Goal: Transaction & Acquisition: Subscribe to service/newsletter

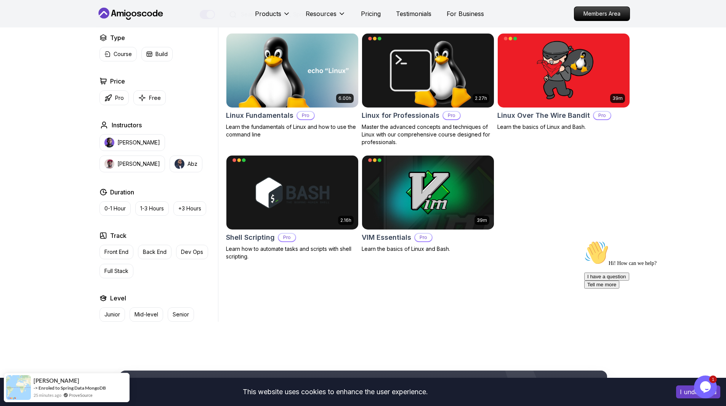
scroll to position [196, 0]
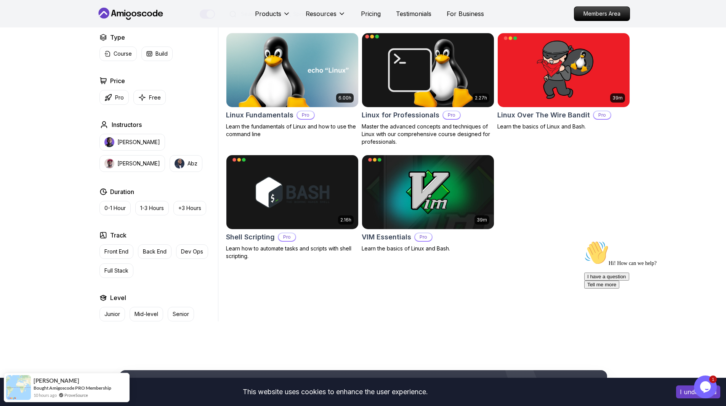
click at [473, 139] on body "This website uses cookies to enhance the user experience. I understand Products…" at bounding box center [363, 266] width 726 height 925
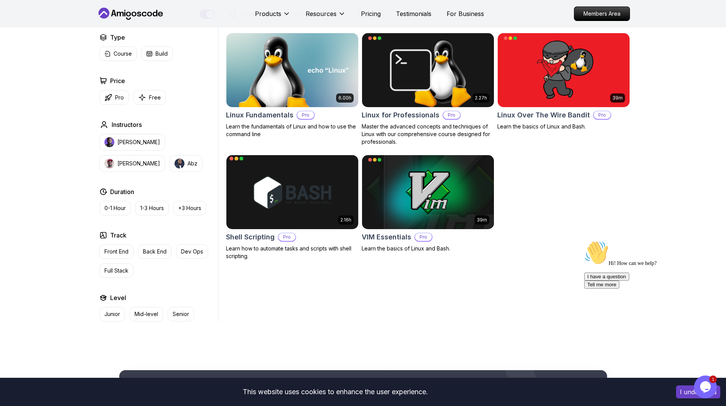
click at [331, 197] on img at bounding box center [292, 191] width 138 height 77
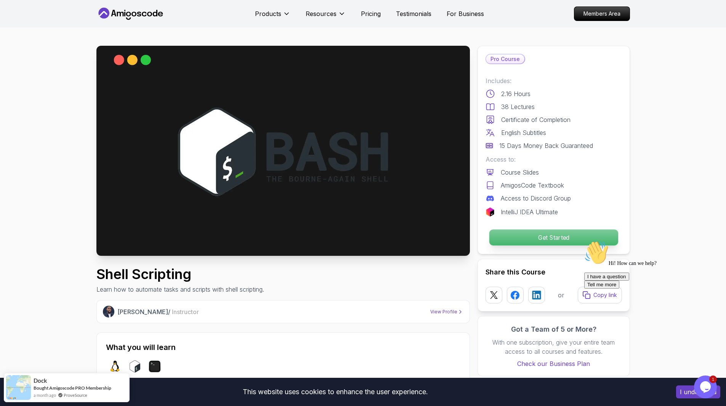
click at [504, 234] on p "Get Started" at bounding box center [553, 237] width 129 height 16
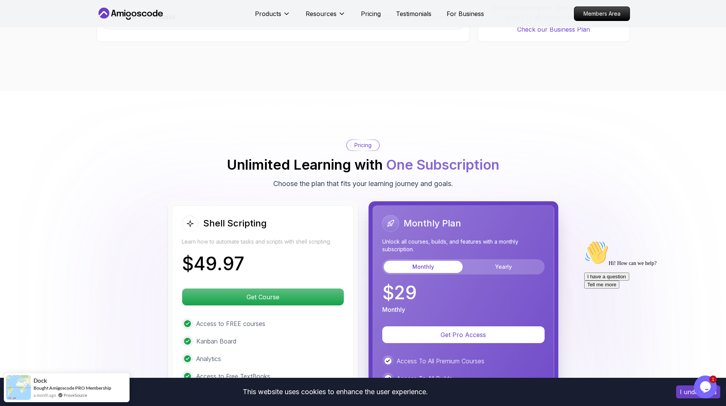
scroll to position [1621, 0]
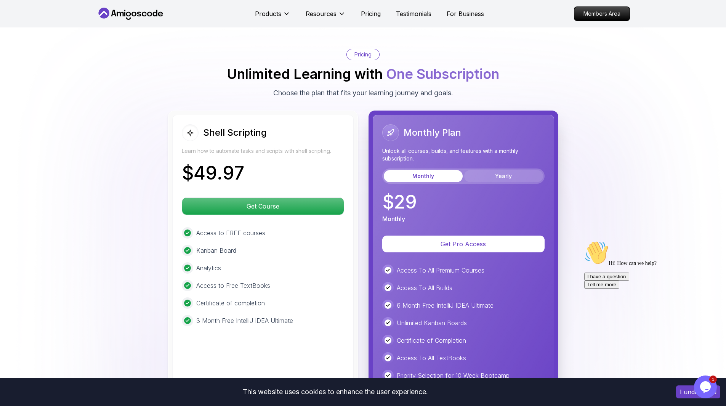
click at [492, 174] on button "Yearly" at bounding box center [503, 176] width 79 height 12
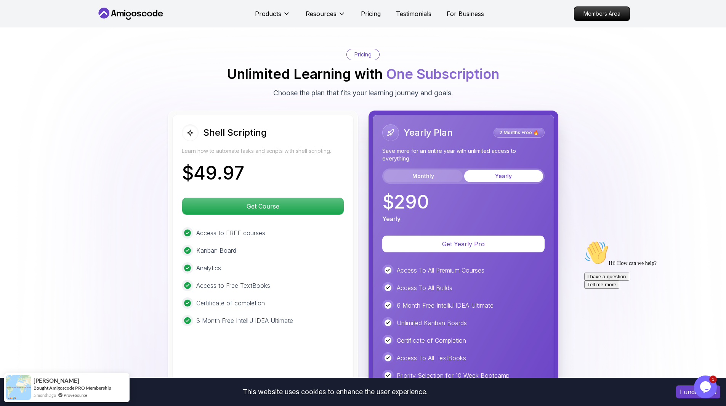
click at [461, 175] on button "Monthly" at bounding box center [423, 176] width 79 height 12
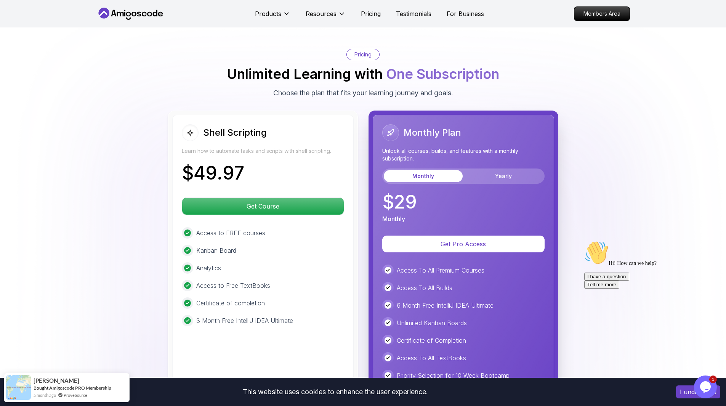
click at [492, 169] on div "Monthly Yearly" at bounding box center [463, 175] width 162 height 15
click at [496, 178] on button "Yearly" at bounding box center [503, 176] width 79 height 12
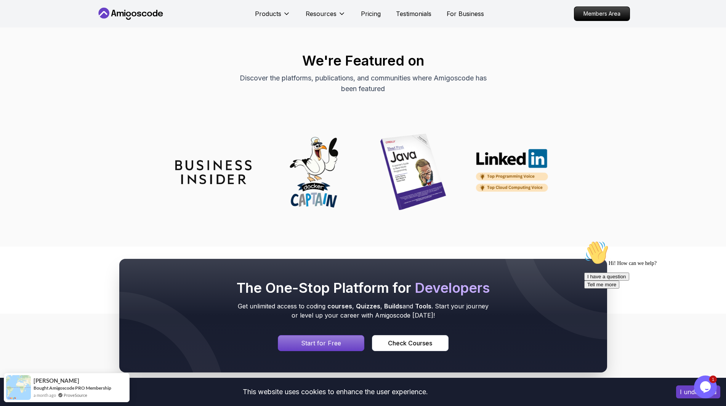
scroll to position [2718, 0]
